Goal: Answer question/provide support

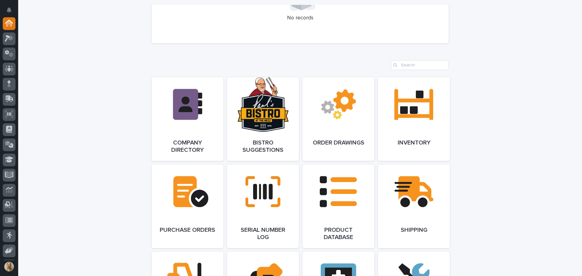
scroll to position [354, 0]
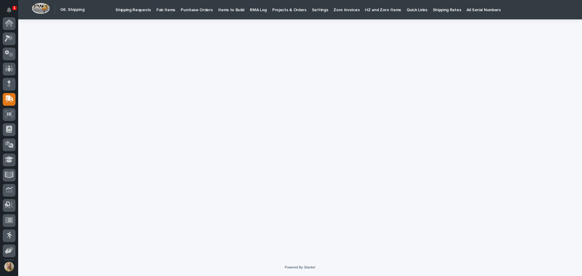
scroll to position [45, 0]
click at [13, 8] on div "1" at bounding box center [14, 8] width 4 height 4
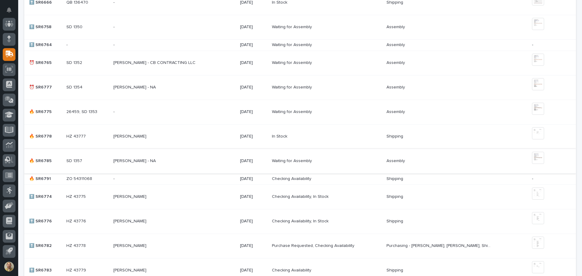
scroll to position [273, 0]
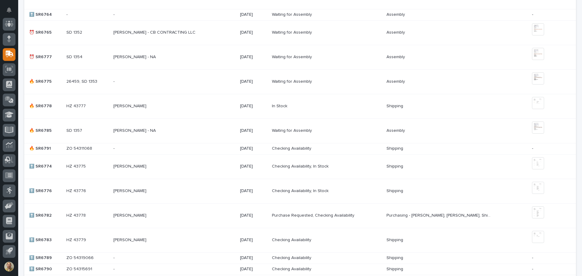
click at [207, 149] on p at bounding box center [166, 148] width 106 height 5
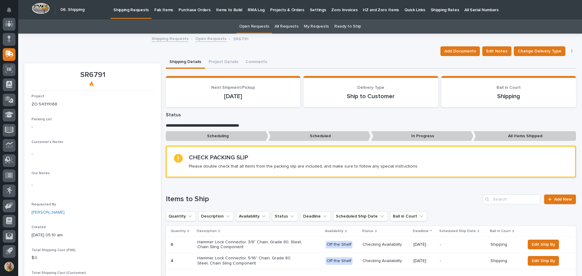
scroll to position [61, 0]
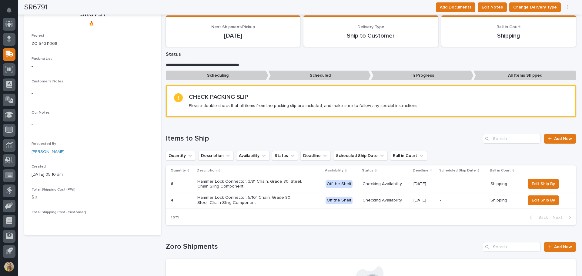
click at [392, 188] on div "Checking Availability" at bounding box center [386, 184] width 46 height 10
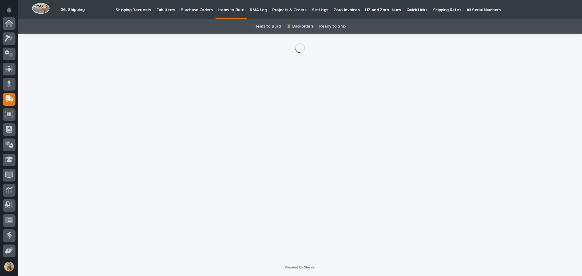
scroll to position [45, 0]
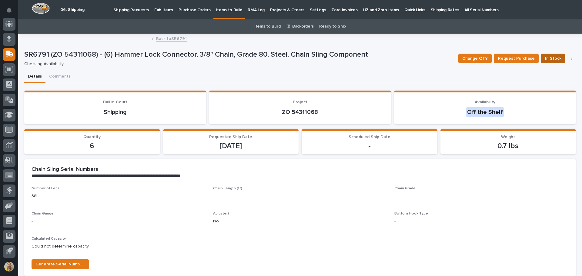
click at [553, 62] on button "In Stock" at bounding box center [553, 59] width 24 height 10
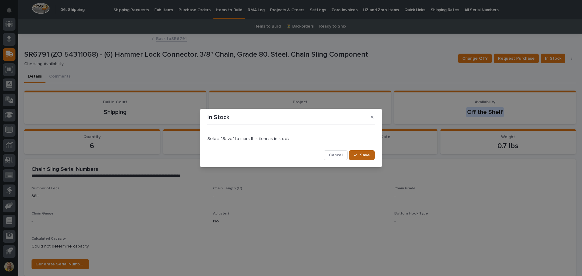
click at [362, 156] on span "Save" at bounding box center [365, 155] width 10 height 5
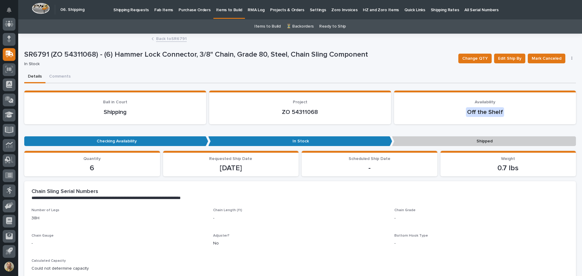
click at [172, 38] on link "Back to SR6791" at bounding box center [171, 38] width 31 height 7
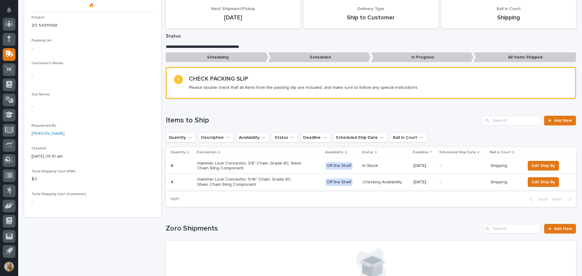
scroll to position [80, 0]
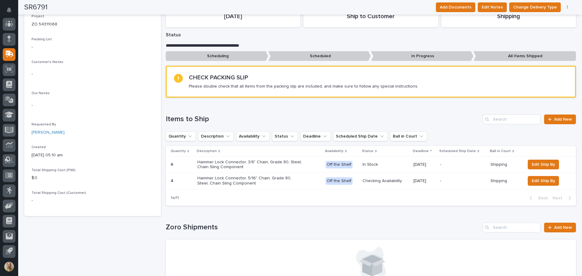
click at [383, 182] on p "Checking Availability" at bounding box center [386, 181] width 46 height 5
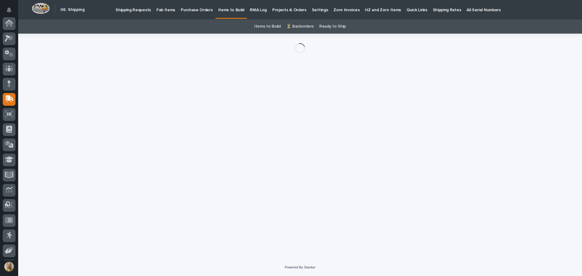
scroll to position [45, 0]
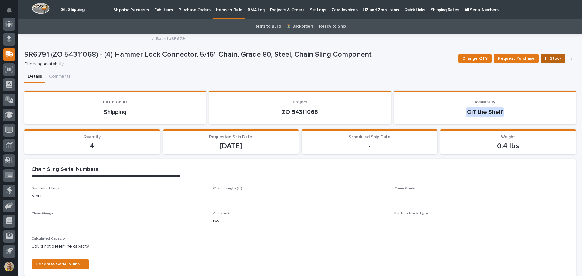
click at [545, 58] on span "In Stock" at bounding box center [553, 58] width 16 height 7
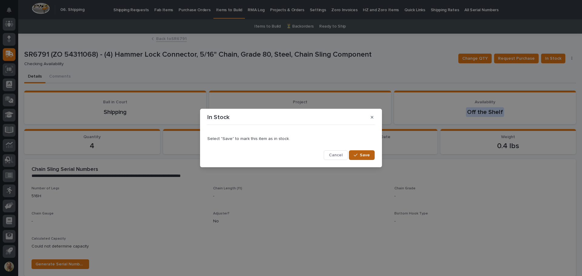
click at [360, 154] on div "button" at bounding box center [357, 155] width 6 height 4
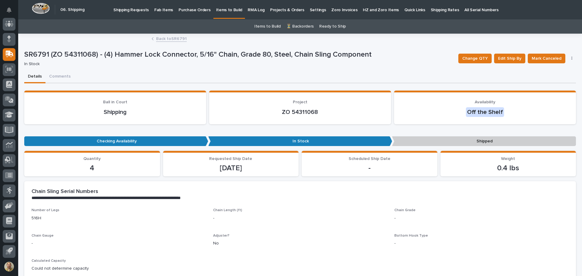
click at [159, 37] on link "Back to SR6791" at bounding box center [171, 38] width 31 height 7
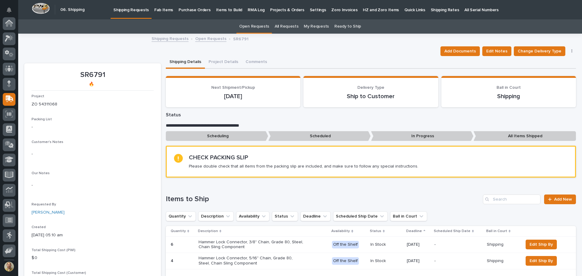
scroll to position [45, 0]
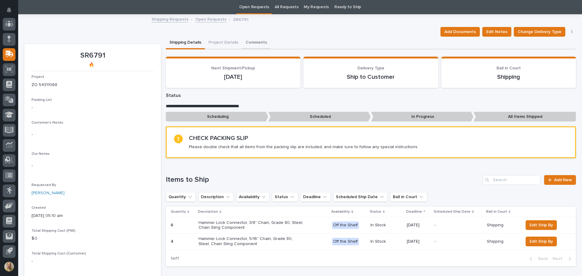
click at [250, 41] on button "Comments" at bounding box center [256, 43] width 29 height 13
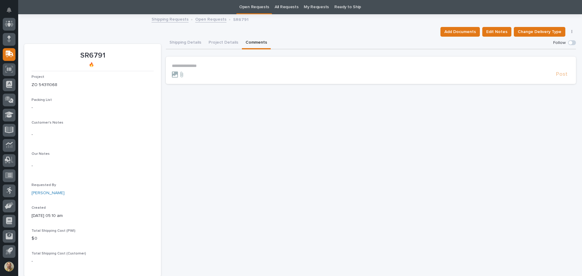
click at [247, 64] on p "**********" at bounding box center [371, 65] width 398 height 5
click at [556, 76] on span "Post" at bounding box center [562, 77] width 12 height 7
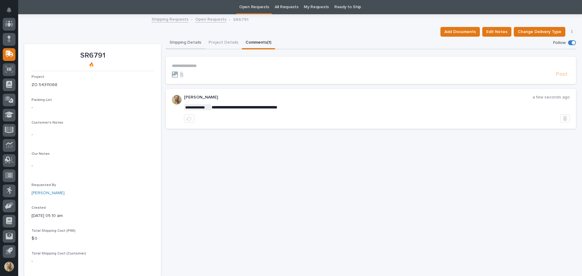
click at [188, 42] on button "Shipping Details" at bounding box center [185, 43] width 39 height 13
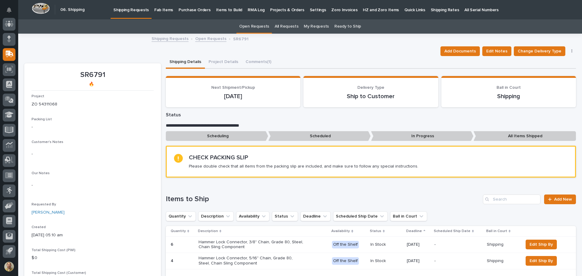
click at [168, 36] on link "Shipping Requests" at bounding box center [170, 38] width 37 height 7
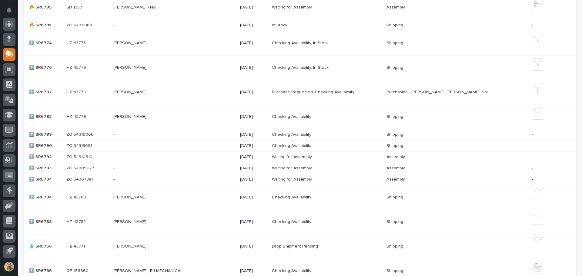
scroll to position [394, 0]
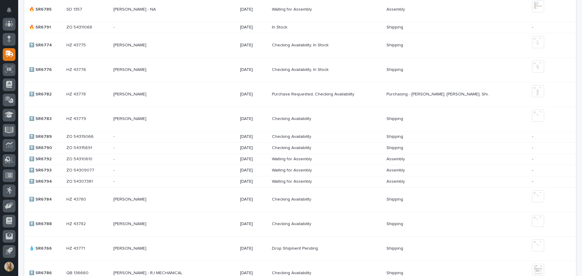
click at [299, 119] on p "Checking Availability" at bounding box center [292, 118] width 41 height 6
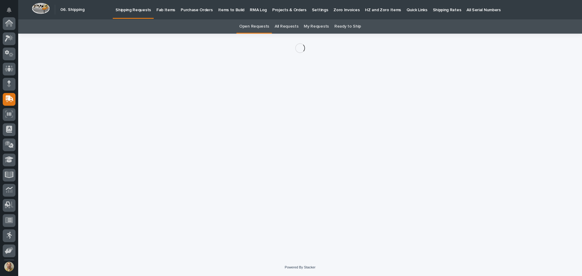
scroll to position [45, 0]
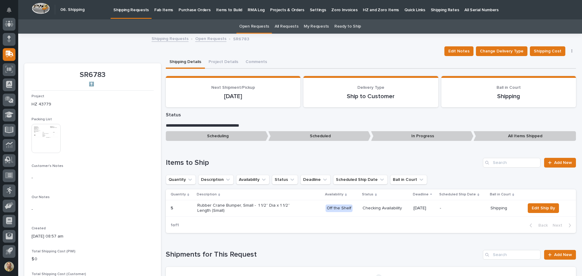
click at [58, 139] on img at bounding box center [46, 138] width 29 height 29
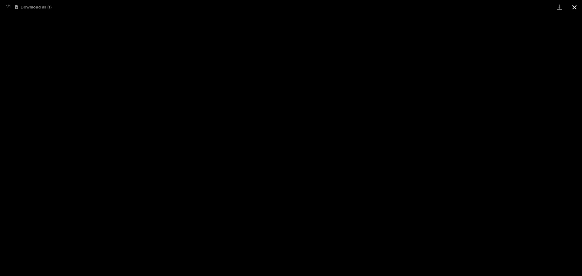
click at [576, 7] on button "Close gallery" at bounding box center [574, 7] width 15 height 14
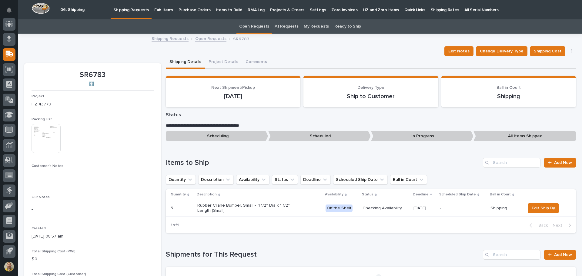
click at [388, 210] on p "Checking Availability" at bounding box center [386, 208] width 46 height 5
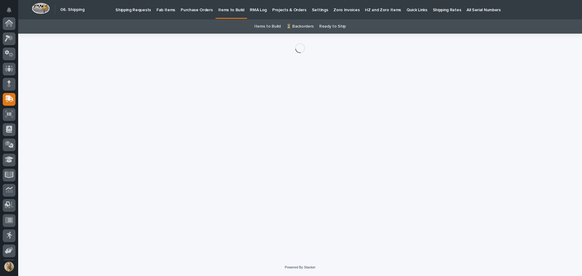
scroll to position [45, 0]
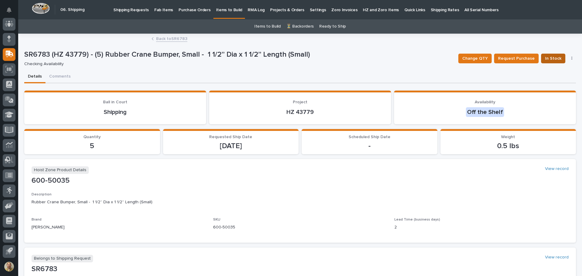
click at [545, 57] on span "In Stock" at bounding box center [553, 58] width 16 height 7
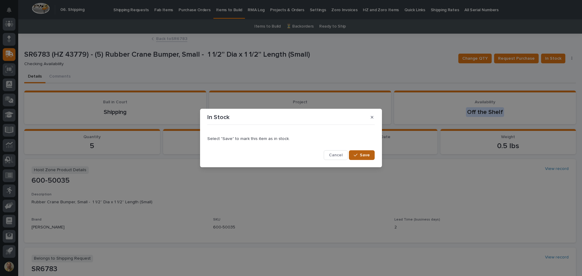
click at [365, 156] on span "Save" at bounding box center [365, 155] width 10 height 5
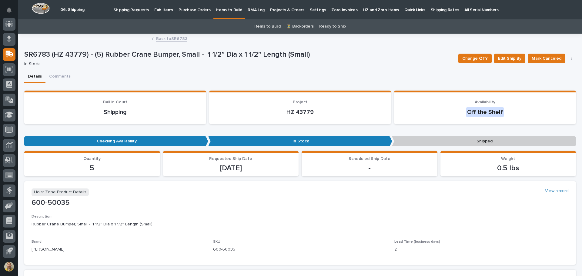
click at [159, 39] on link "Back to SR6783" at bounding box center [171, 38] width 31 height 7
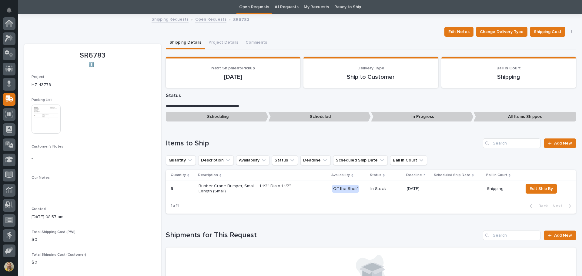
scroll to position [45, 0]
click at [176, 21] on link "Shipping Requests" at bounding box center [170, 18] width 37 height 7
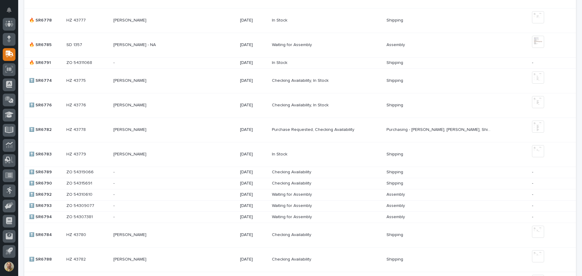
scroll to position [364, 0]
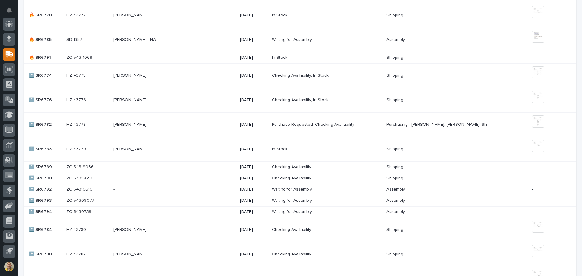
click at [310, 166] on p "Checking Availability" at bounding box center [292, 166] width 41 height 6
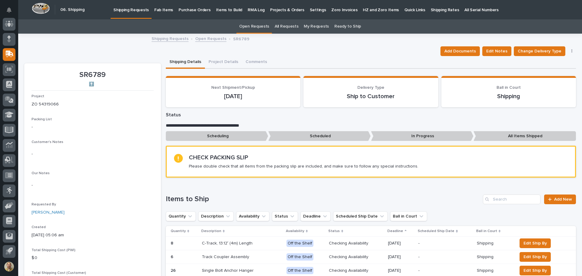
click at [156, 39] on link "Shipping Requests" at bounding box center [170, 38] width 37 height 7
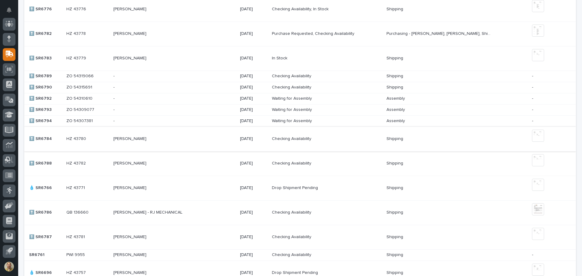
scroll to position [485, 0]
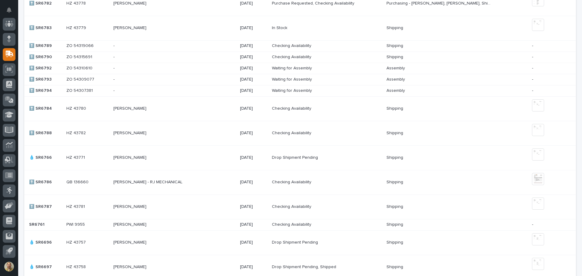
click at [213, 187] on div "[PERSON_NAME] - RJ MECHANICAL [PERSON_NAME] - RJ MECHANICAL" at bounding box center [174, 182] width 122 height 10
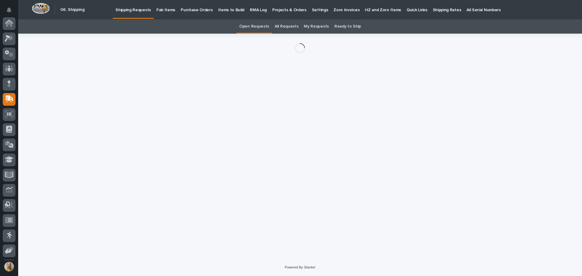
scroll to position [45, 0]
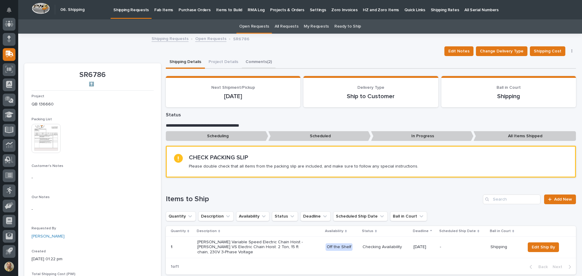
click at [248, 62] on button "Comments (2)" at bounding box center [259, 62] width 34 height 13
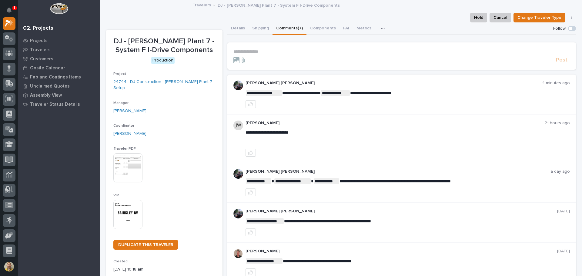
click at [199, 134] on div "Coordinator Wynne Hochstetler" at bounding box center [164, 133] width 102 height 18
click at [276, 54] on p "**********" at bounding box center [401, 51] width 337 height 5
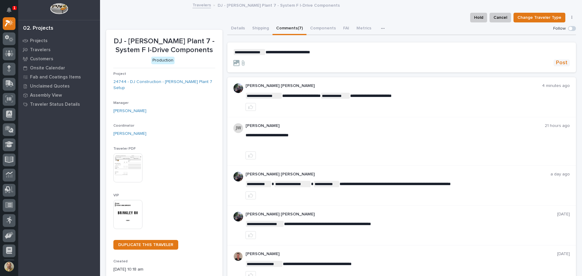
click at [562, 63] on span "Post" at bounding box center [562, 62] width 12 height 7
